Goal: Task Accomplishment & Management: Manage account settings

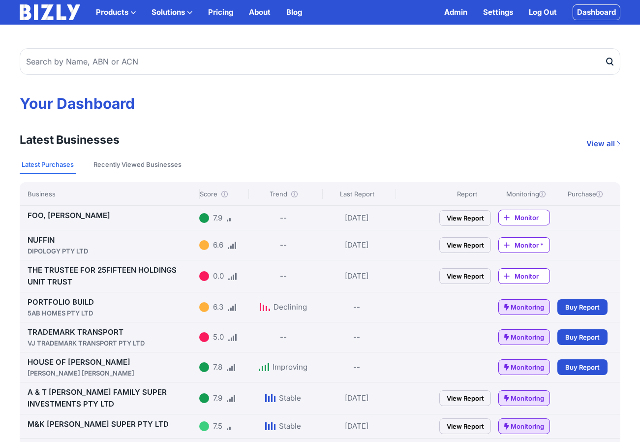
click at [533, 13] on link "Log Out" at bounding box center [543, 12] width 28 height 12
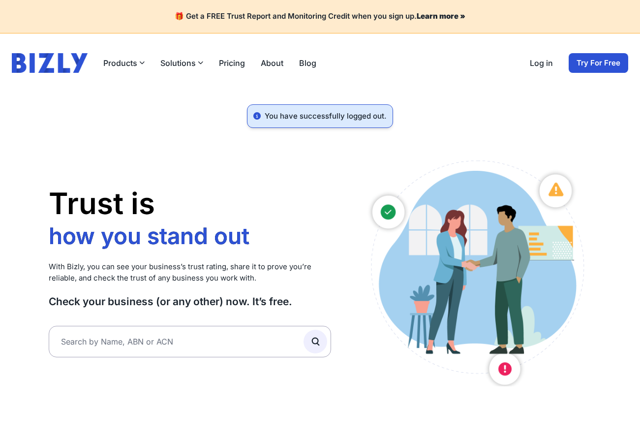
click at [589, 63] on link "Try For Free" at bounding box center [599, 63] width 60 height 20
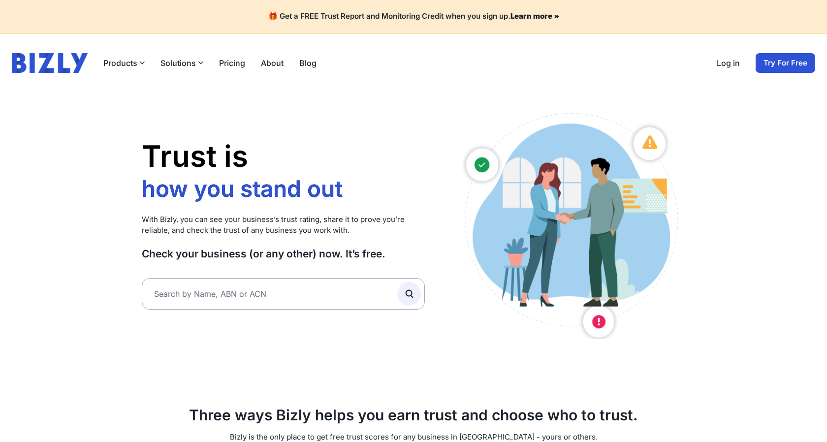
click at [727, 64] on link "Log in" at bounding box center [728, 63] width 23 height 12
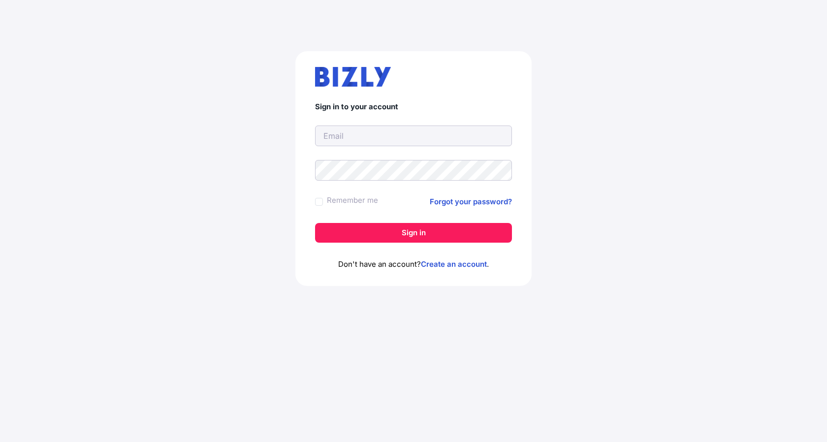
type input "adam@evenly.com.au"
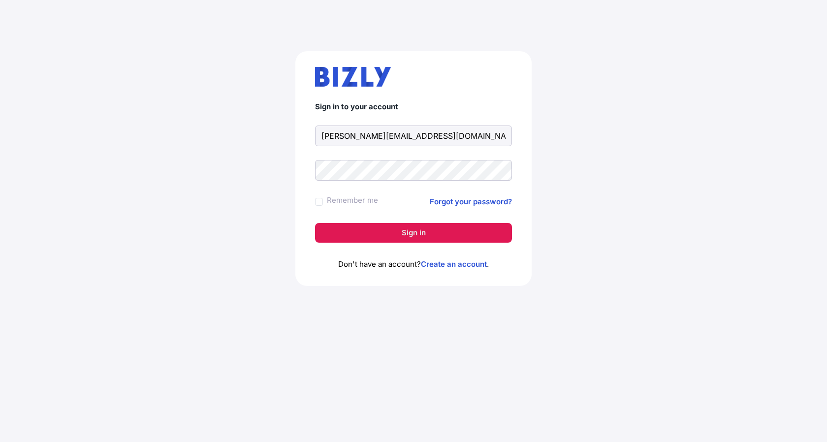
click at [405, 235] on button "Sign in" at bounding box center [413, 233] width 197 height 20
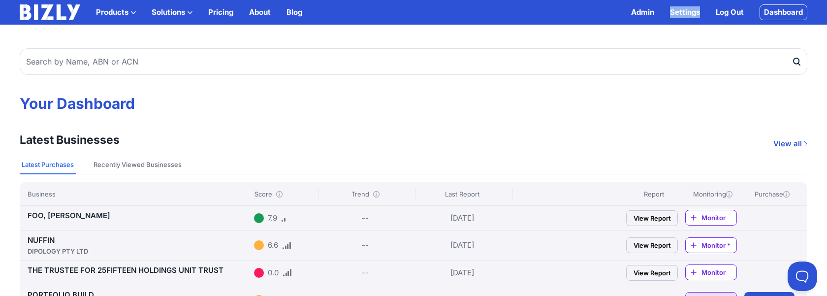
click at [643, 14] on link "Admin" at bounding box center [642, 12] width 23 height 12
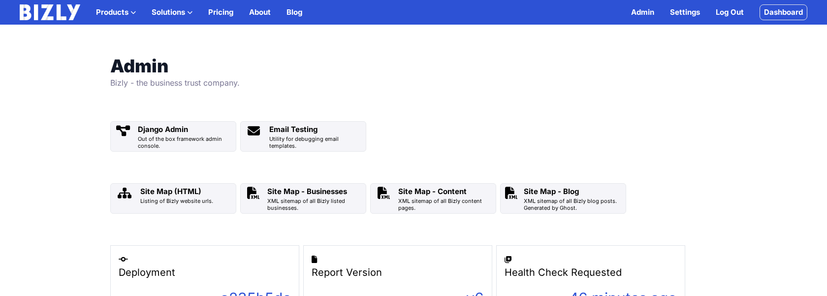
click at [64, 10] on img at bounding box center [50, 12] width 61 height 16
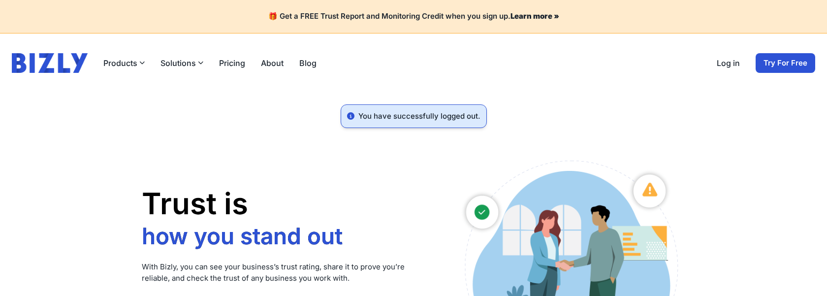
click at [731, 66] on link "Log in" at bounding box center [728, 63] width 23 height 12
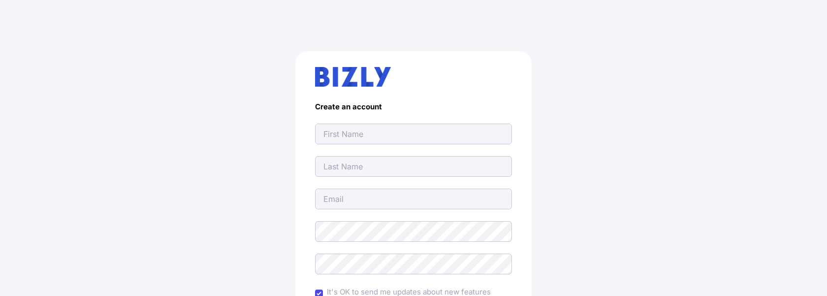
click at [255, 134] on div "Create an account It's OK to send me updates about new features Create Account …" at bounding box center [414, 243] width 788 height 430
